Goal: Check status: Check status

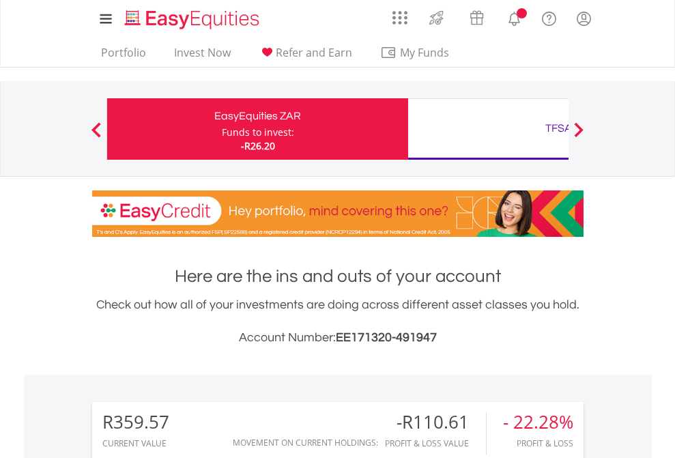
scroll to position [131, 214]
click at [222, 129] on div "Funds to invest:" at bounding box center [258, 132] width 72 height 14
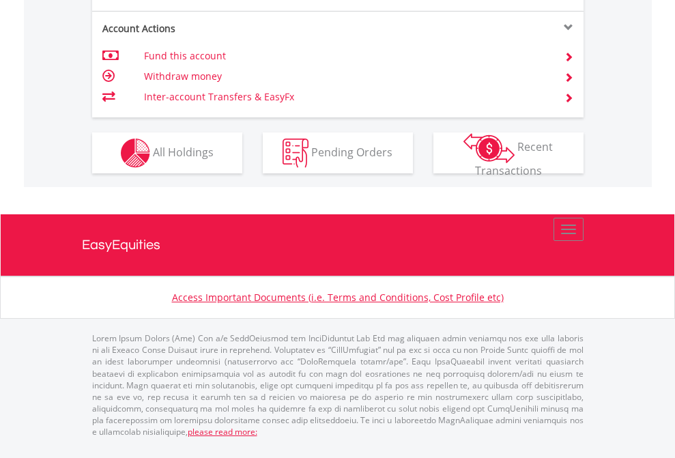
scroll to position [1308, 0]
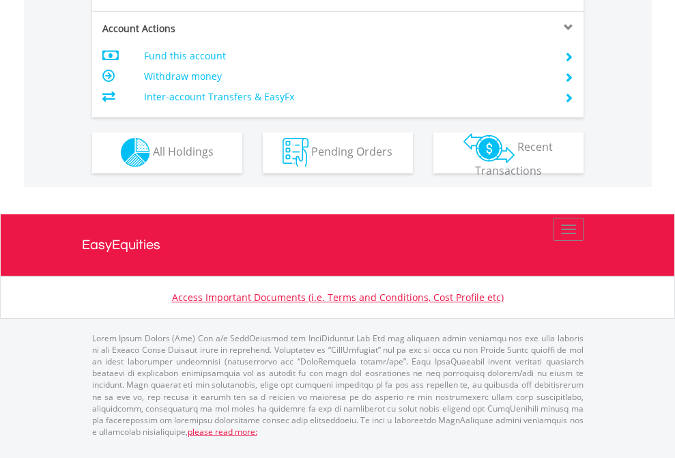
scroll to position [1275, 0]
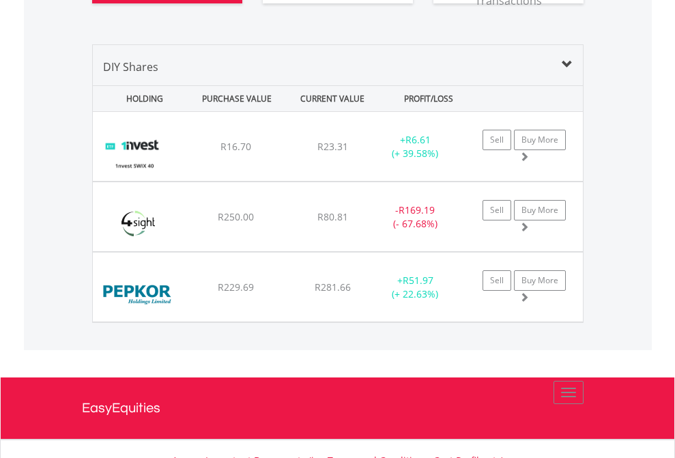
scroll to position [1544, 0]
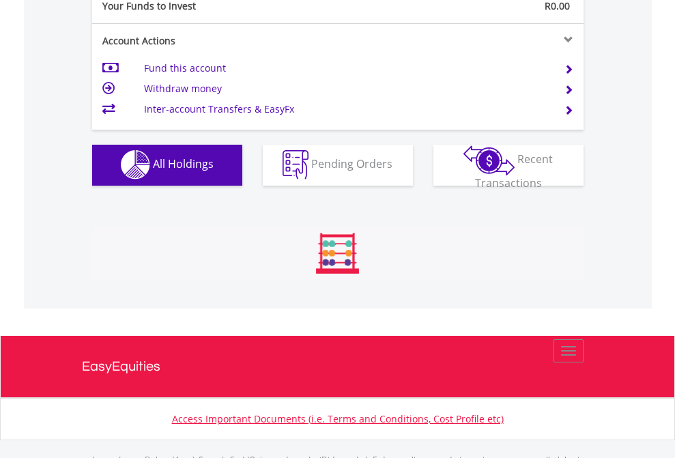
scroll to position [1350, 0]
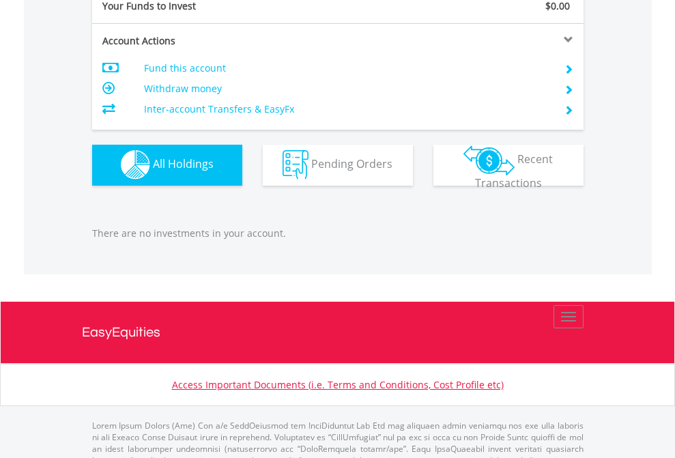
scroll to position [1350, 0]
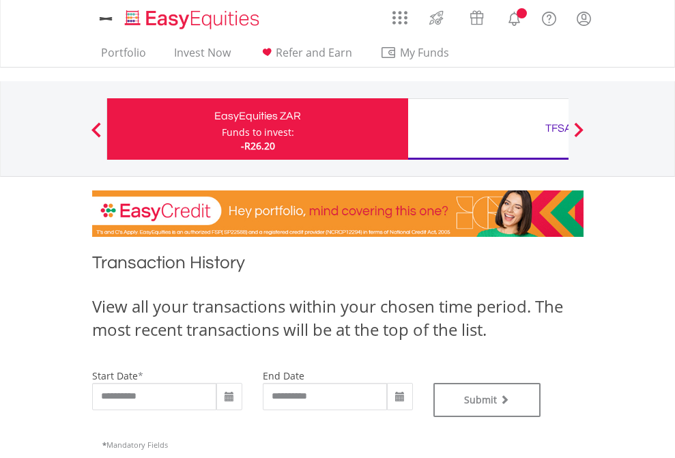
type input "**********"
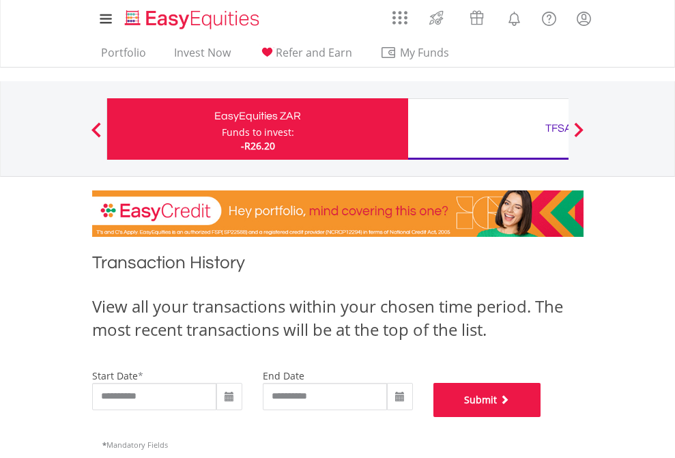
click at [541, 417] on button "Submit" at bounding box center [487, 400] width 108 height 34
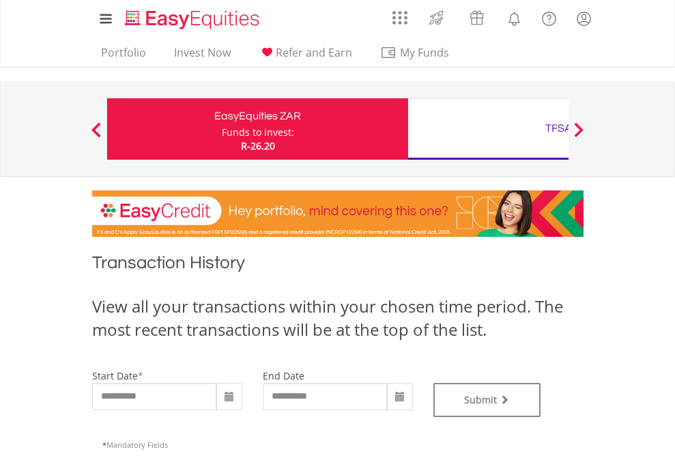
click at [488, 129] on div "TFSA" at bounding box center [558, 128] width 284 height 19
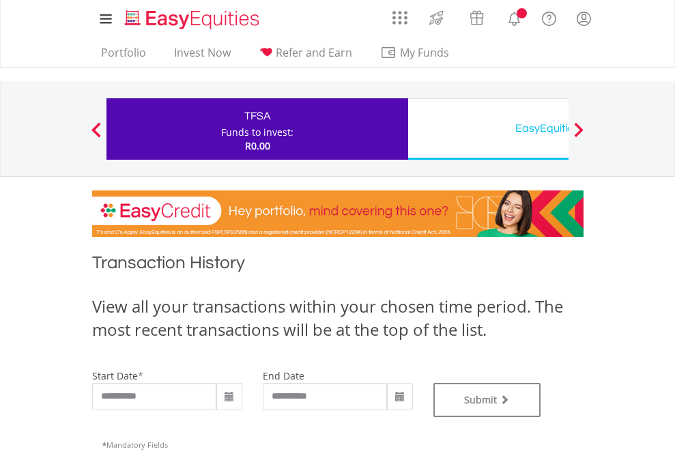
type input "**********"
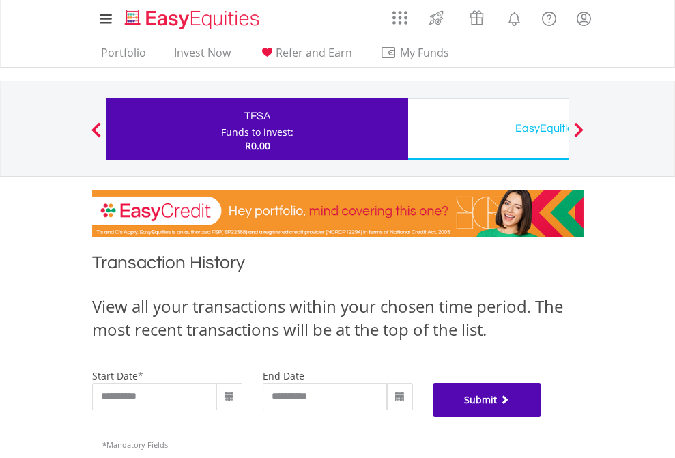
click at [541, 417] on button "Submit" at bounding box center [487, 400] width 108 height 34
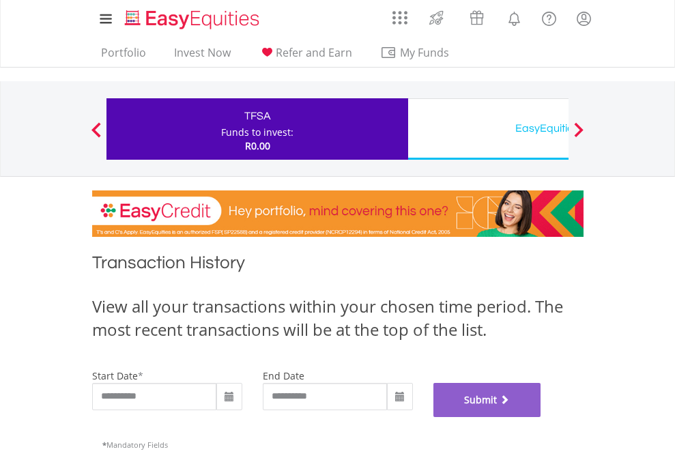
scroll to position [553, 0]
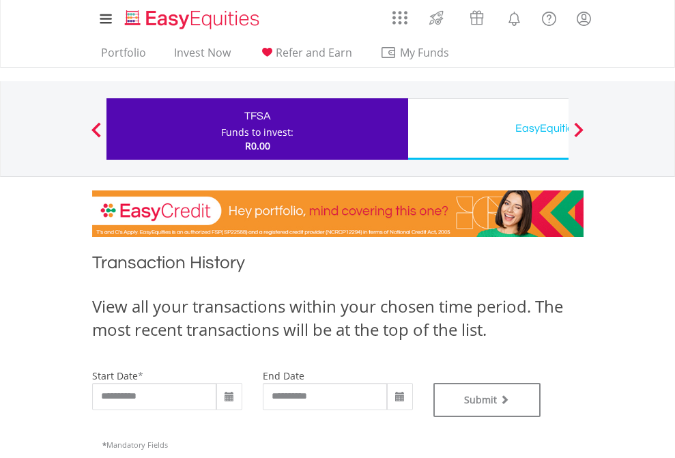
click at [488, 129] on div "EasyEquities USD" at bounding box center [558, 128] width 284 height 19
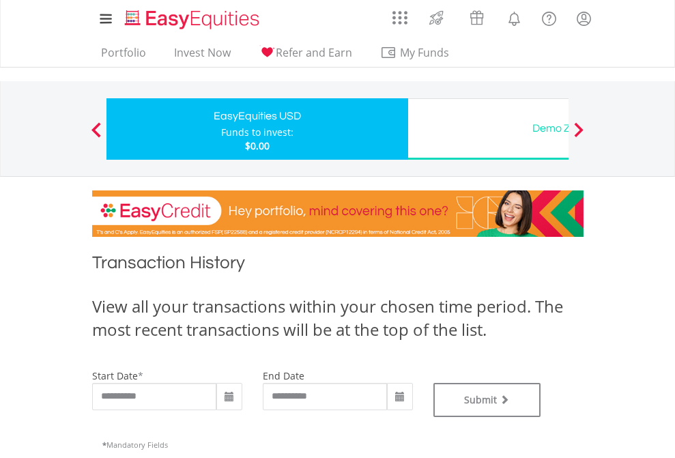
type input "**********"
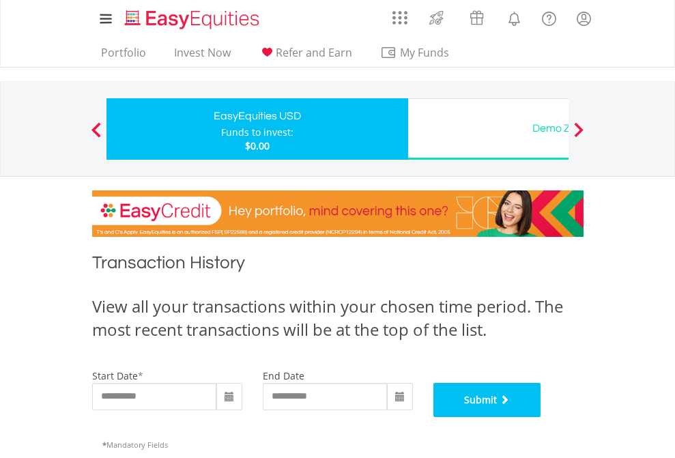
click at [541, 417] on button "Submit" at bounding box center [487, 400] width 108 height 34
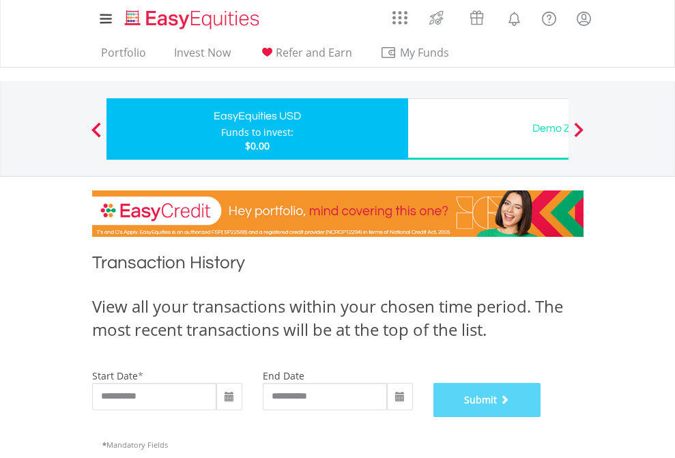
scroll to position [553, 0]
